Goal: Transaction & Acquisition: Purchase product/service

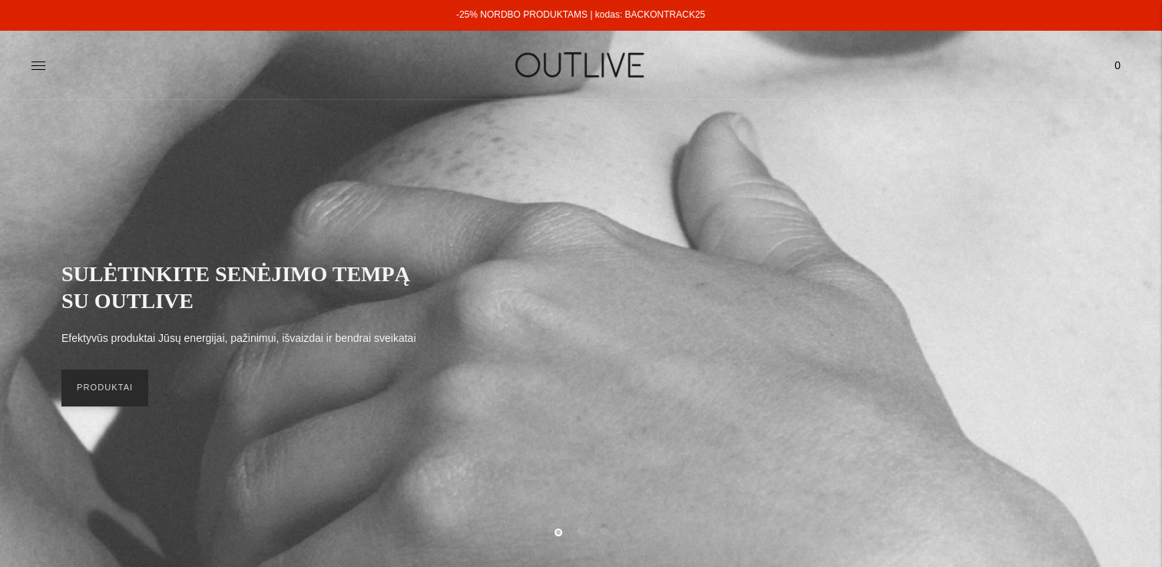
click at [98, 386] on link "PRODUKTAI" at bounding box center [104, 388] width 87 height 37
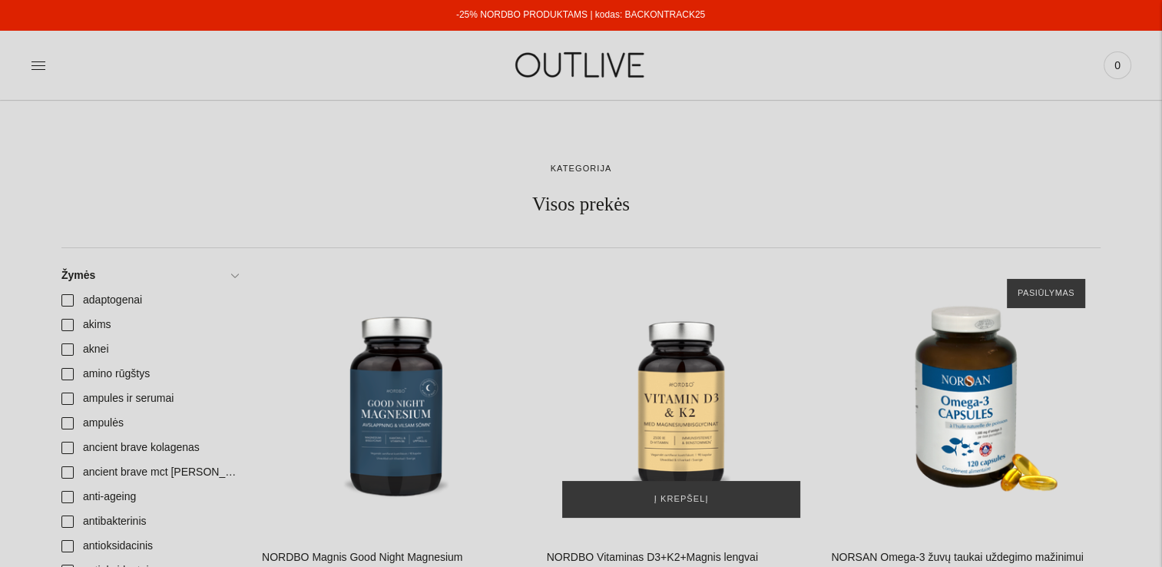
scroll to position [154, 0]
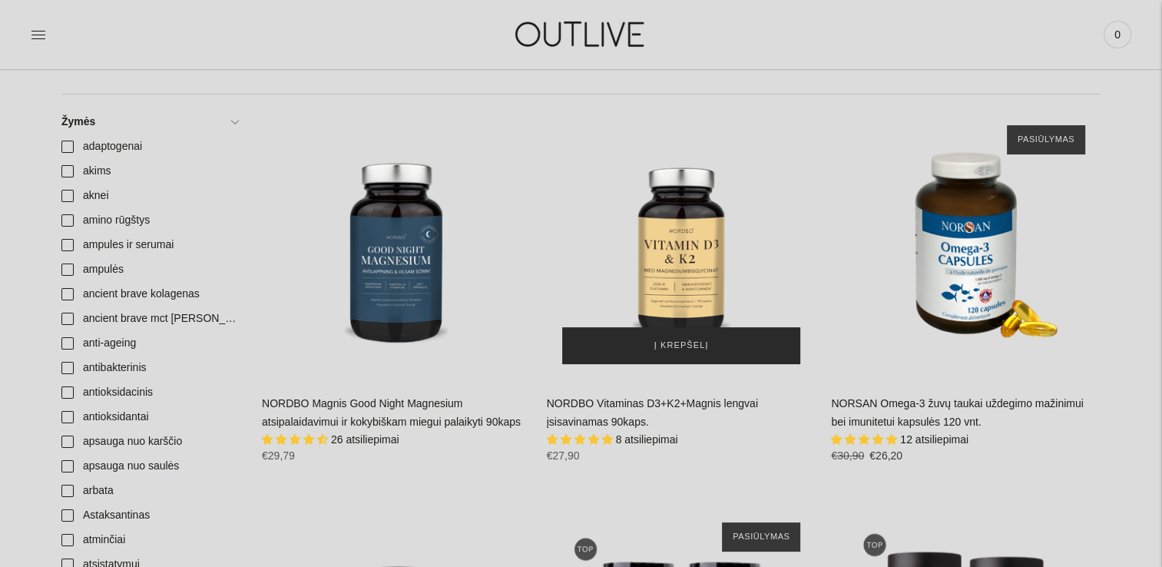
click at [704, 348] on span "Į krepšelį" at bounding box center [682, 345] width 55 height 15
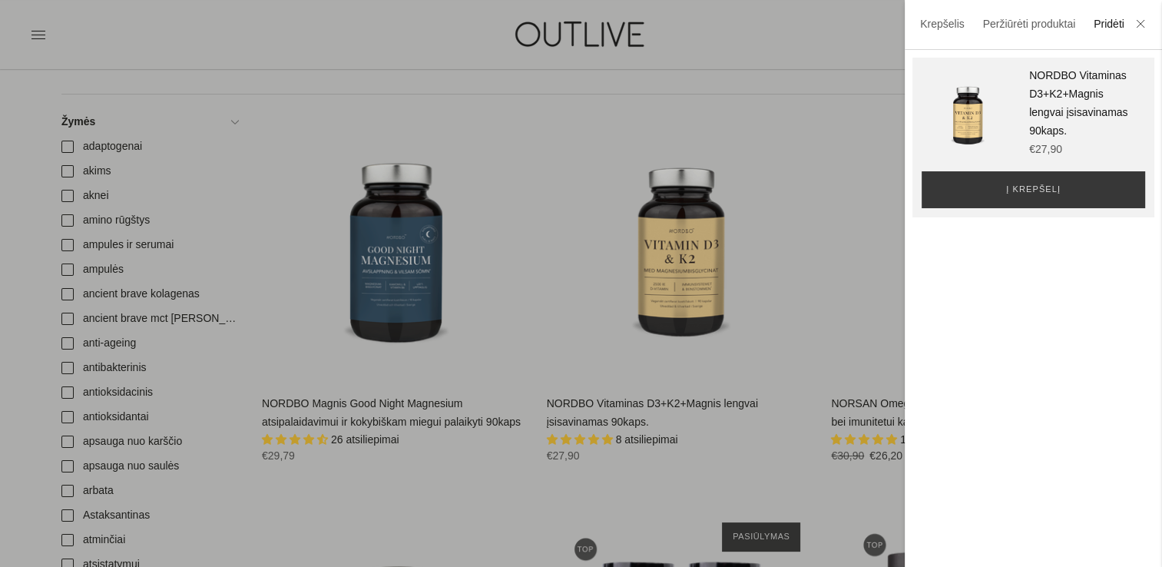
click at [698, 473] on div at bounding box center [581, 283] width 1162 height 567
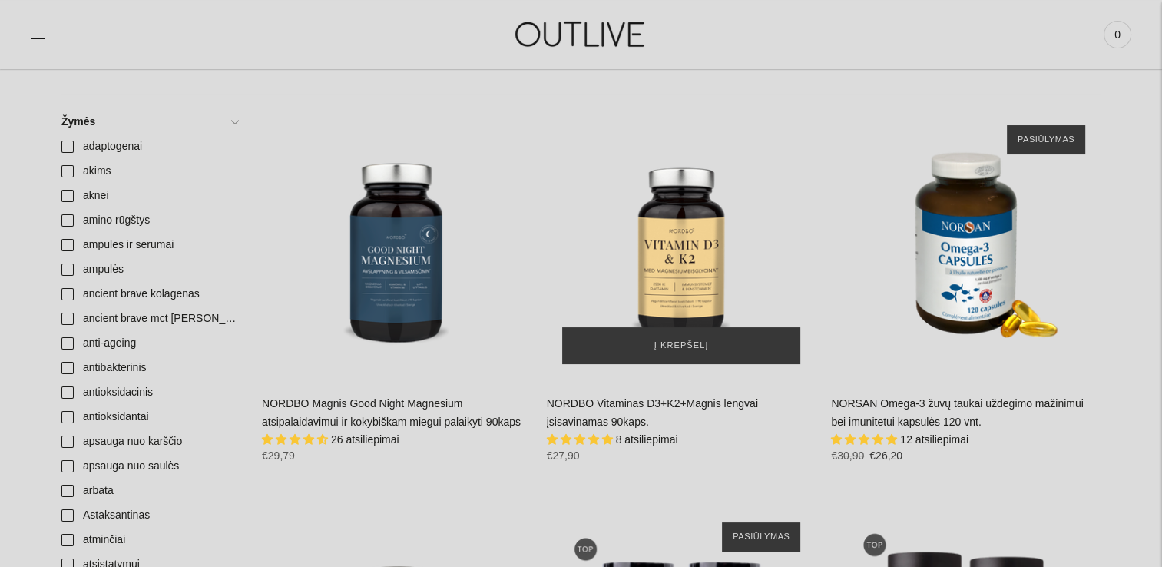
scroll to position [461, 0]
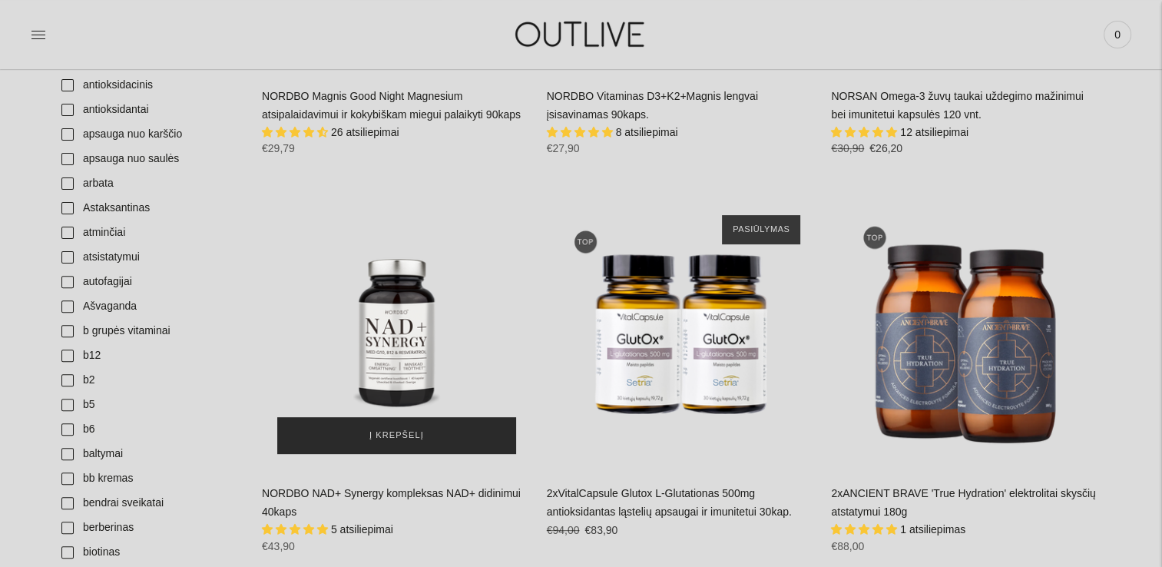
click at [383, 438] on span "Į krepšelį" at bounding box center [397, 435] width 55 height 15
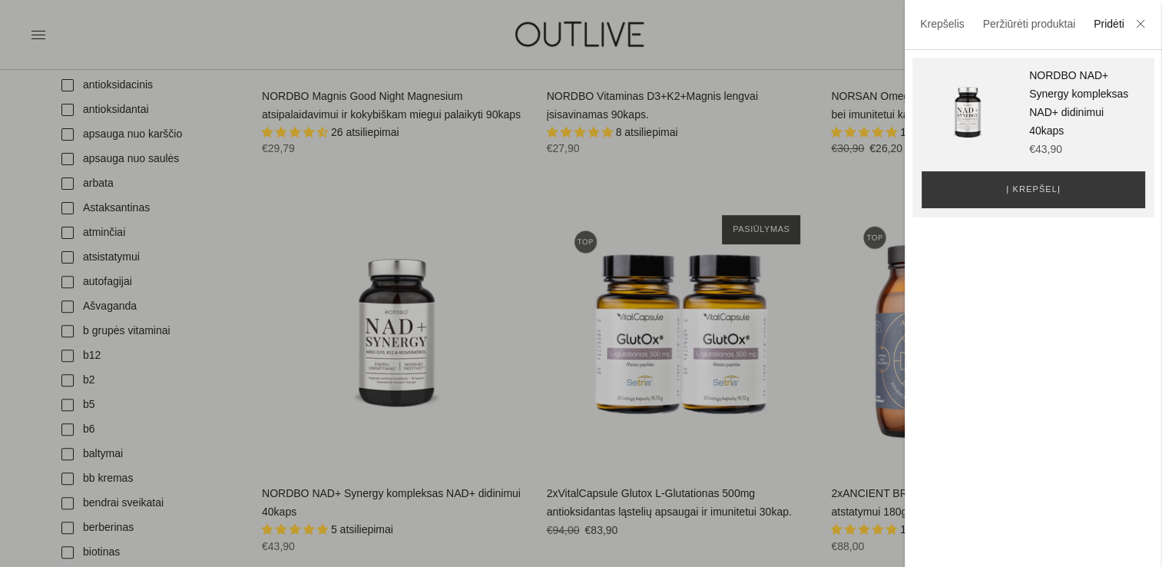
click at [584, 452] on div at bounding box center [581, 283] width 1162 height 567
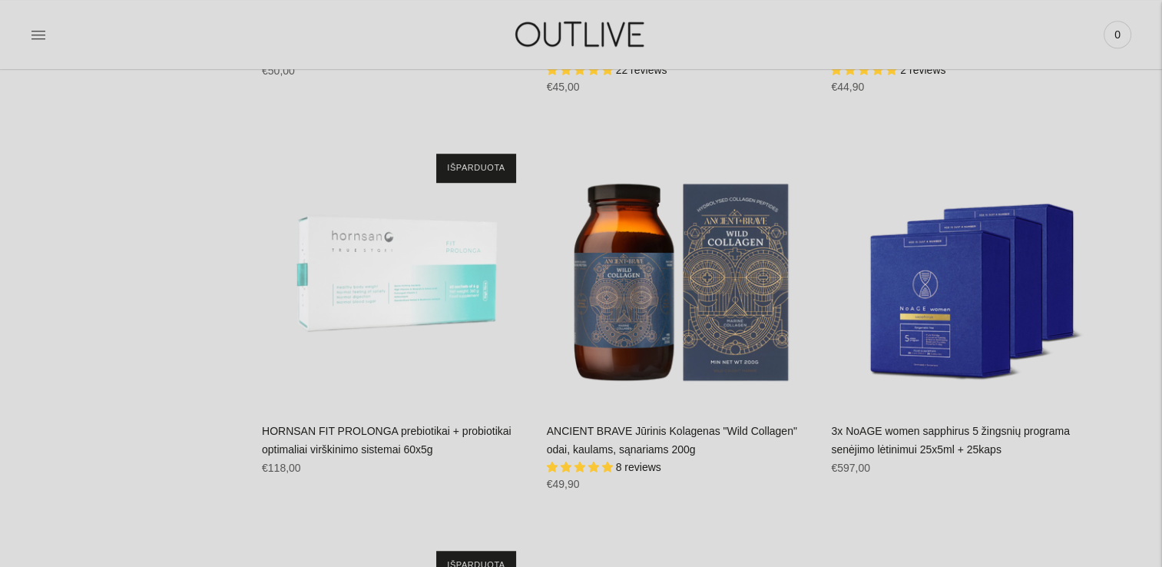
scroll to position [6838, 0]
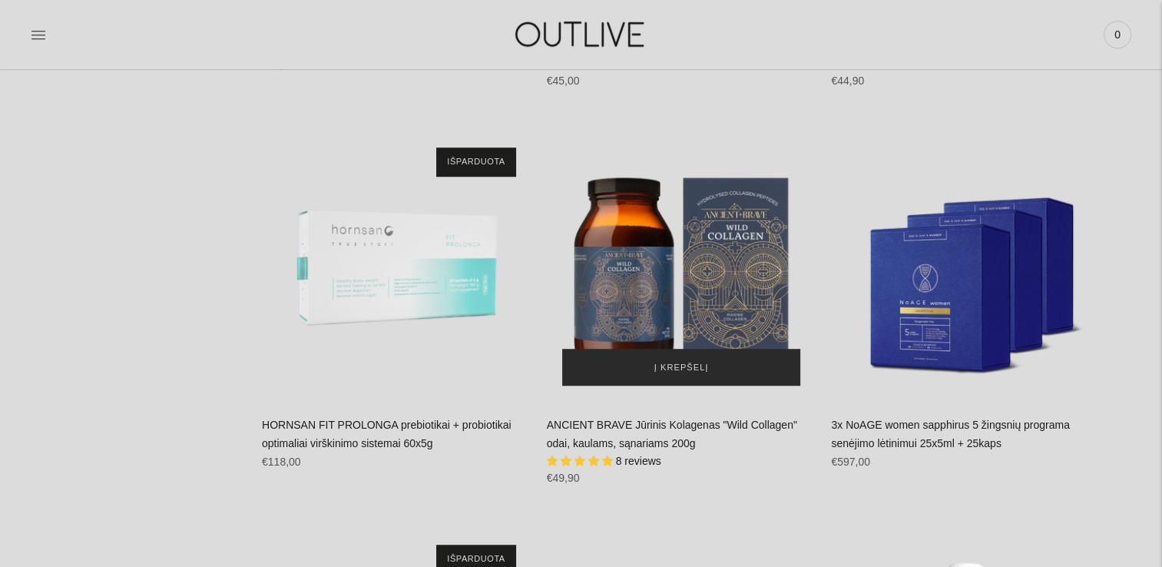
click at [690, 361] on span "Į krepšelį" at bounding box center [682, 367] width 55 height 15
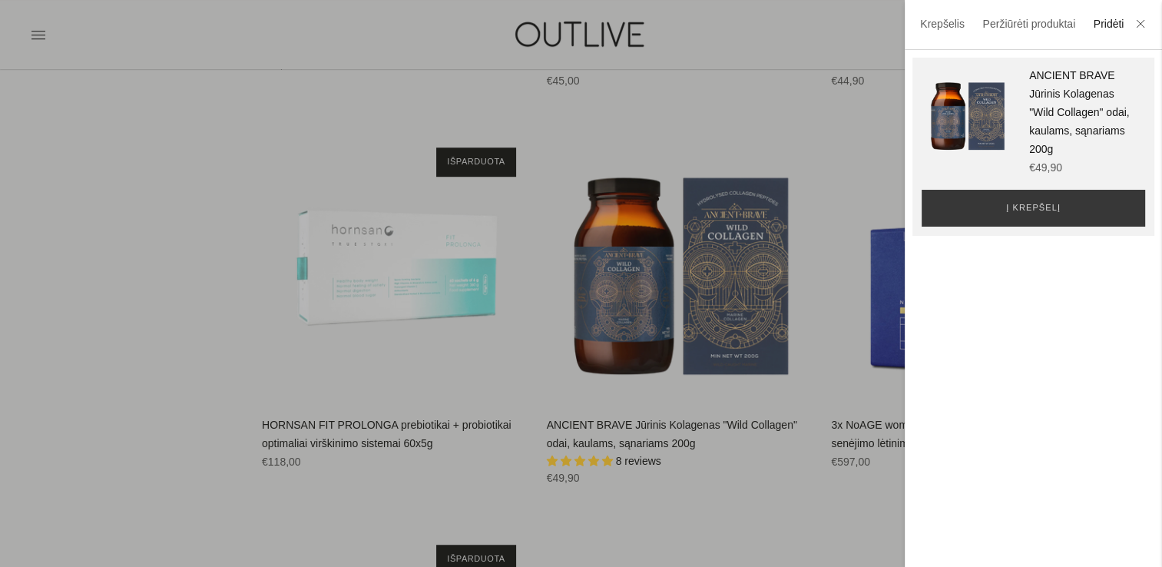
click at [803, 521] on div at bounding box center [581, 283] width 1162 height 567
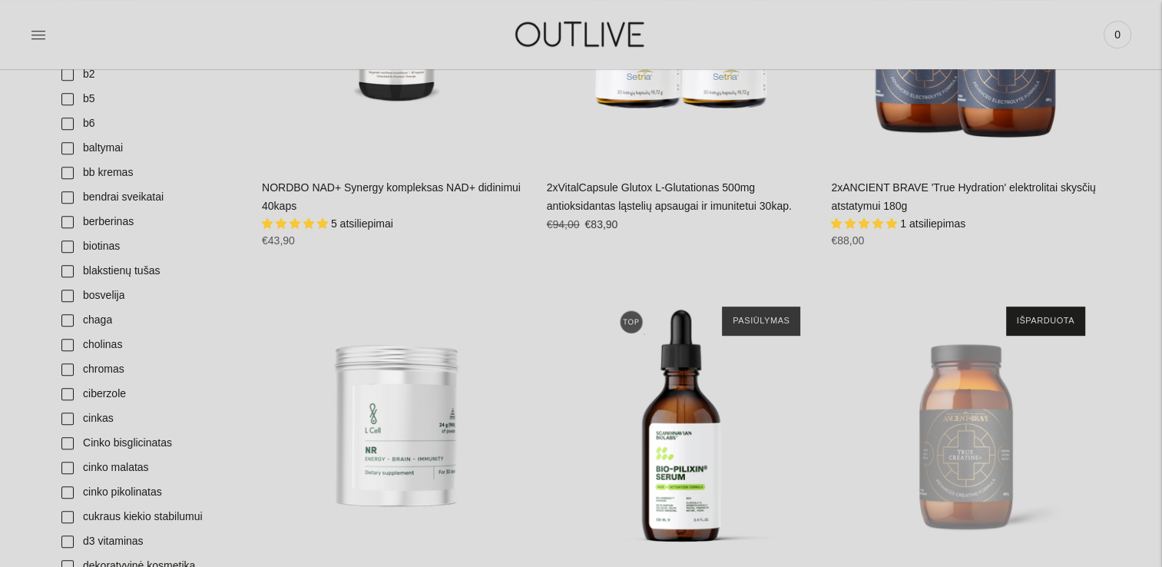
scroll to position [0, 0]
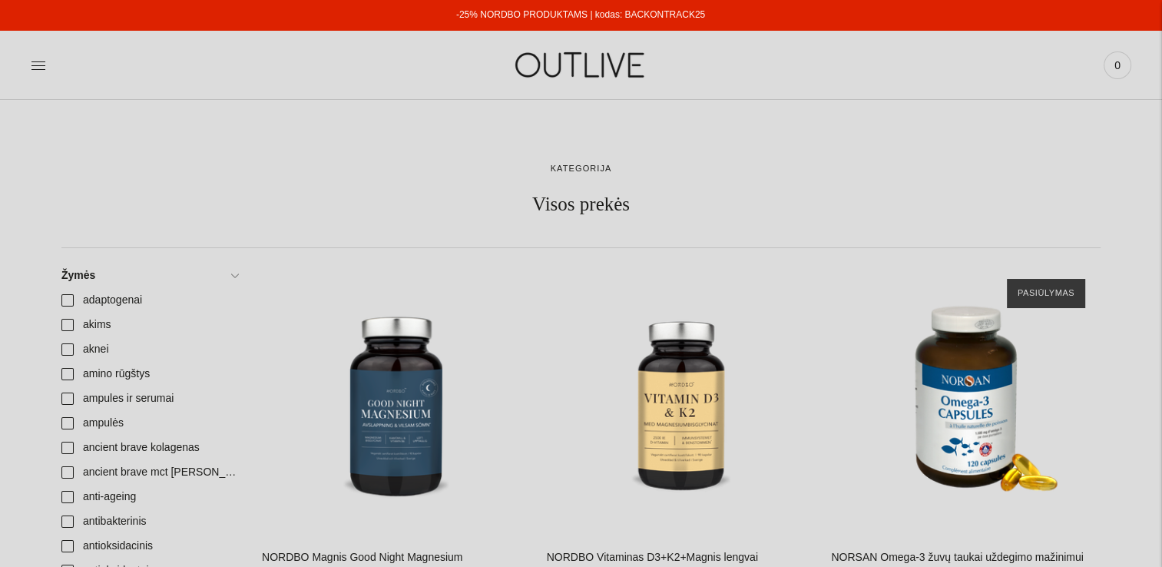
drag, startPoint x: 703, startPoint y: 13, endPoint x: 625, endPoint y: 16, distance: 78.4
click at [625, 16] on div "-25% NORDBO PRODUKTAMS | kodas: BACKONTRACK25" at bounding box center [580, 15] width 1163 height 31
copy link "BACKONTRACK25"
drag, startPoint x: 795, startPoint y: 163, endPoint x: 811, endPoint y: 163, distance: 16.1
click at [796, 164] on div at bounding box center [581, 188] width 1040 height 55
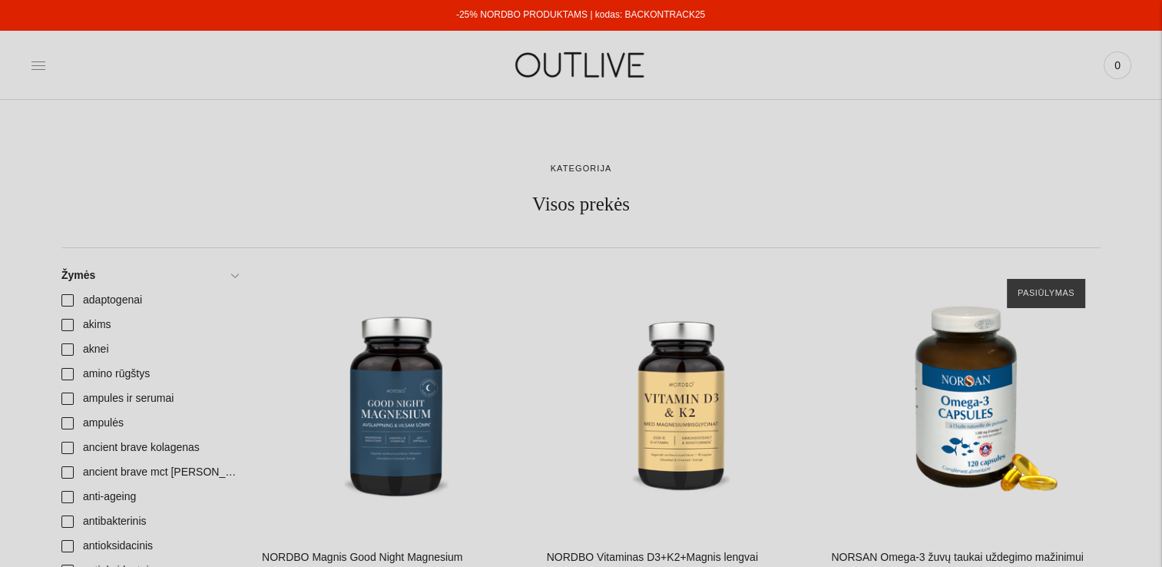
click at [42, 66] on icon at bounding box center [38, 65] width 15 height 15
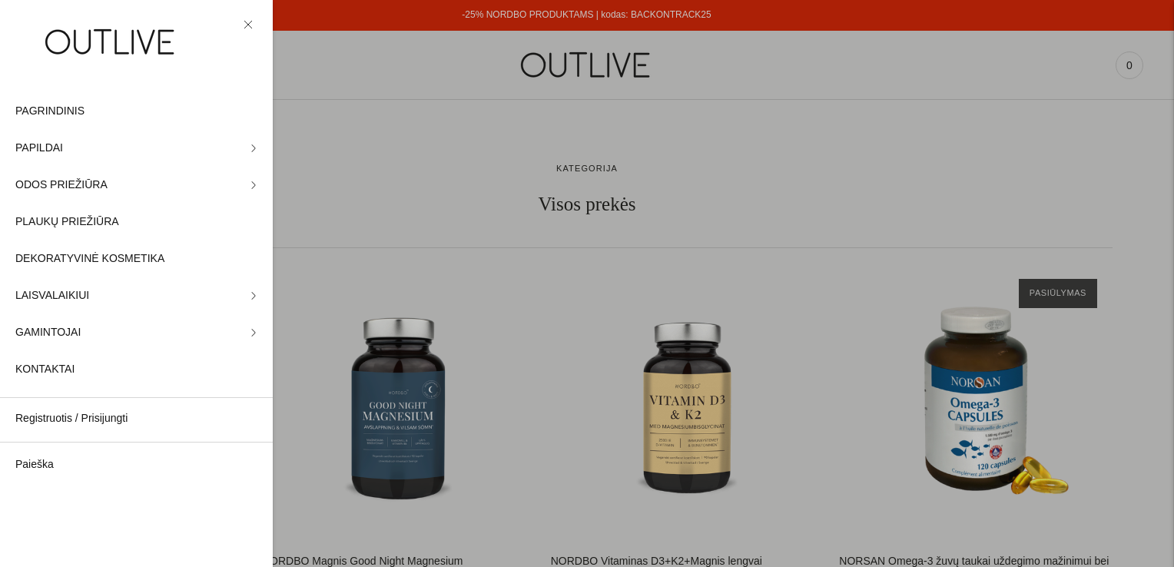
click at [396, 184] on div at bounding box center [587, 283] width 1174 height 567
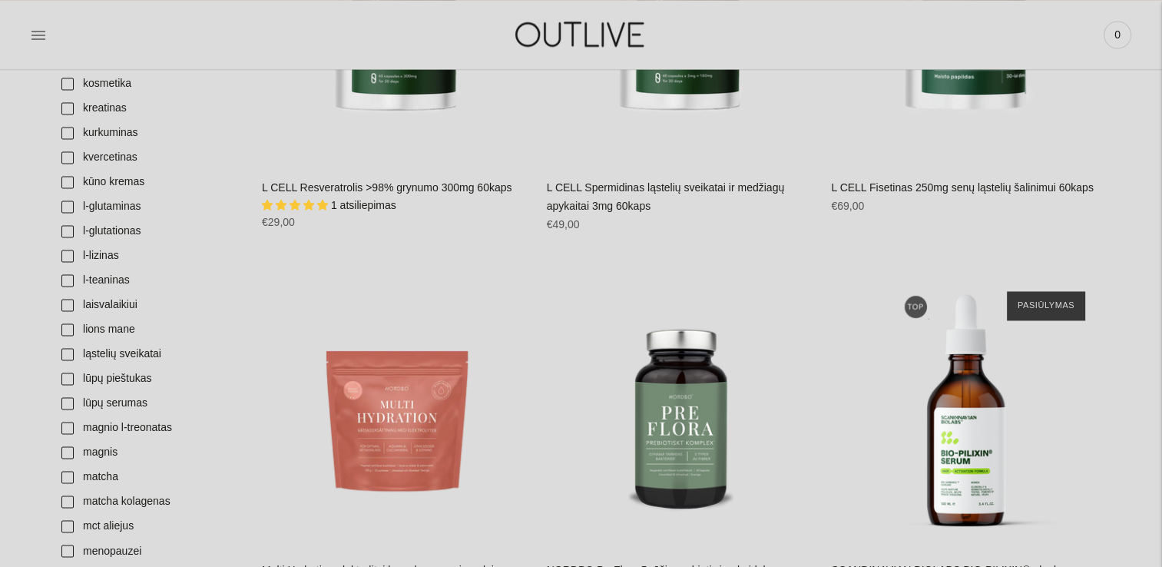
scroll to position [2382, 0]
